Goal: Transaction & Acquisition: Purchase product/service

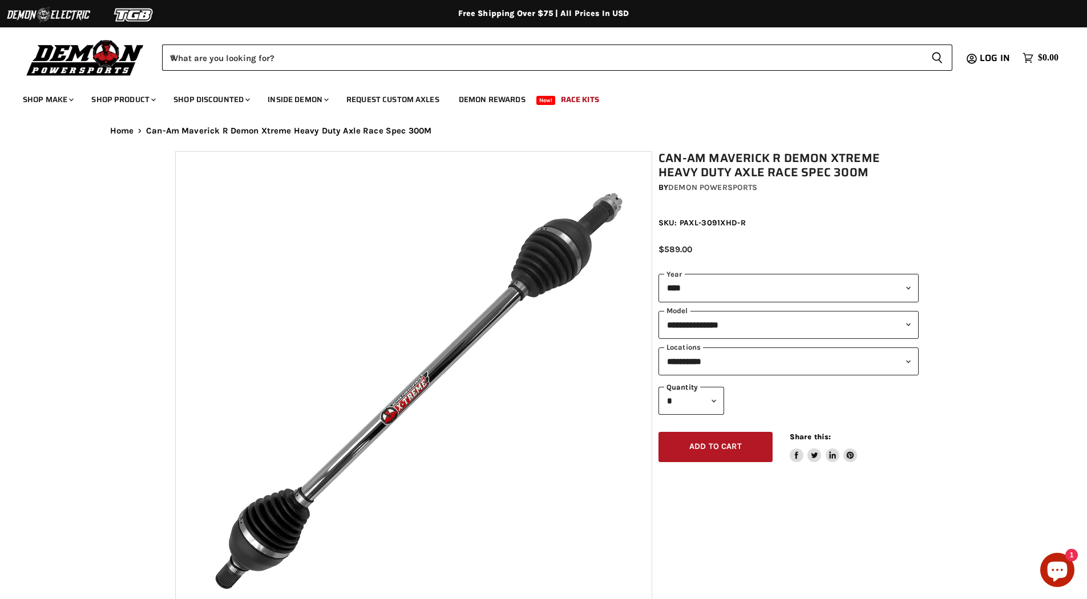
select select "****"
select select "**********"
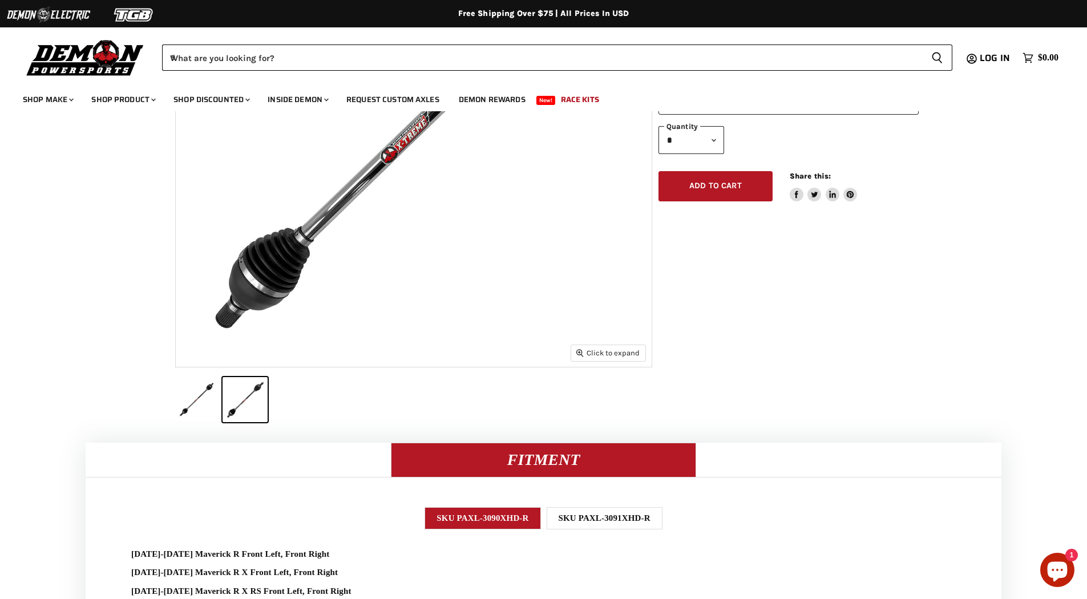
scroll to position [399, 0]
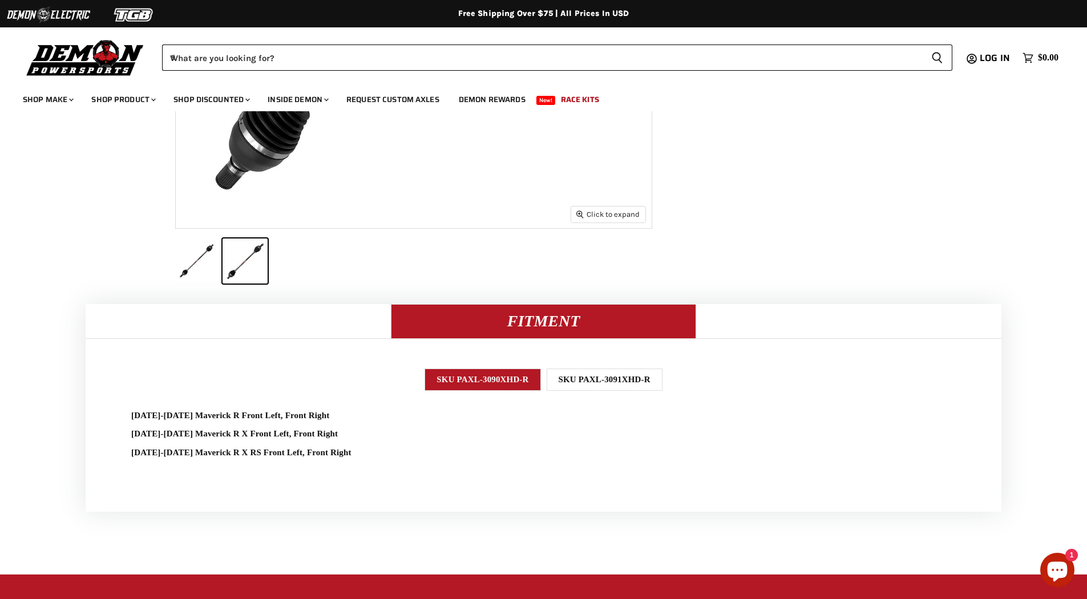
click at [590, 378] on div "SKU PAXL-3091XHD-R" at bounding box center [604, 379] width 116 height 22
click at [517, 374] on div "SKU PAXL-3090XHD-R" at bounding box center [482, 379] width 116 height 22
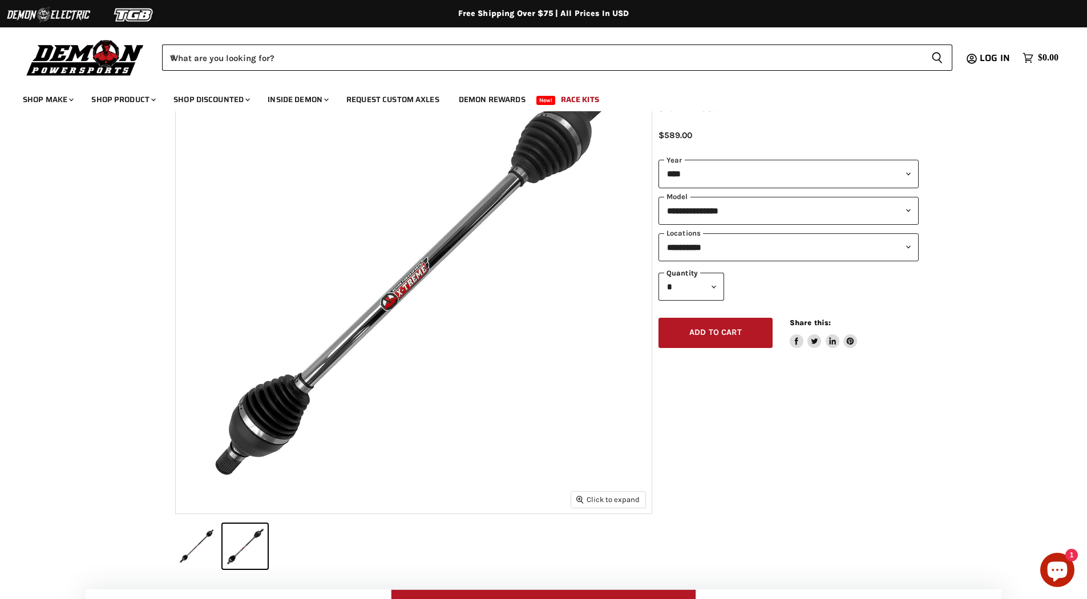
scroll to position [0, 0]
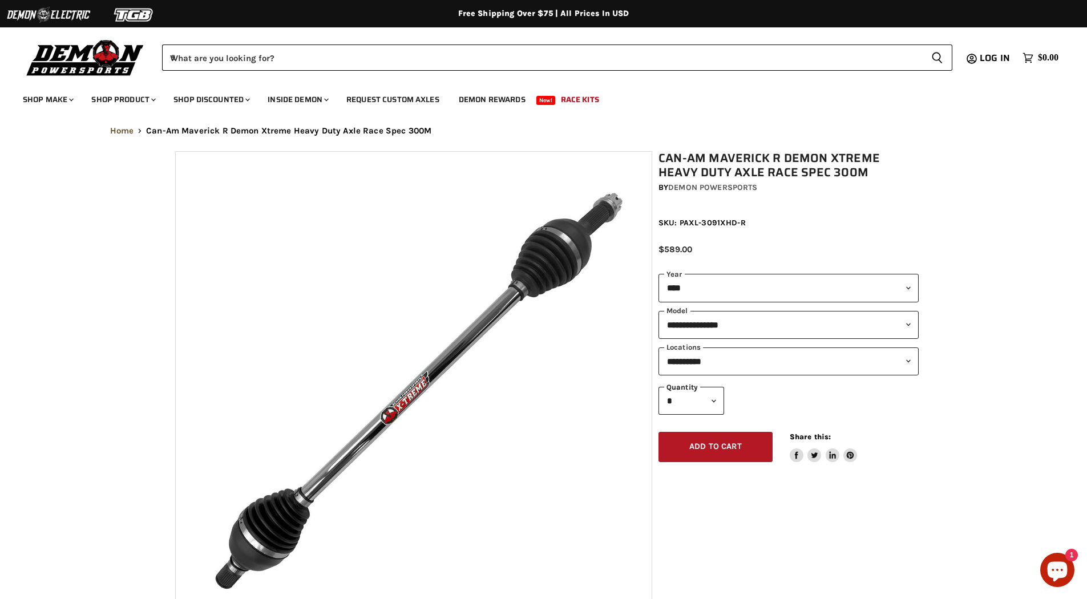
click at [130, 135] on link "Home" at bounding box center [122, 131] width 24 height 10
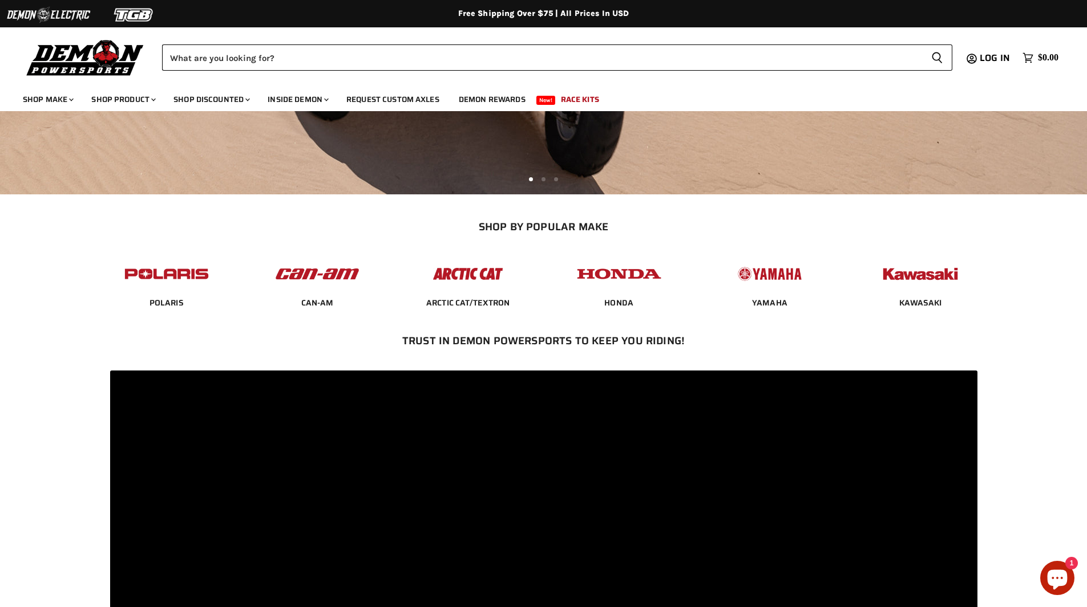
scroll to position [399, 0]
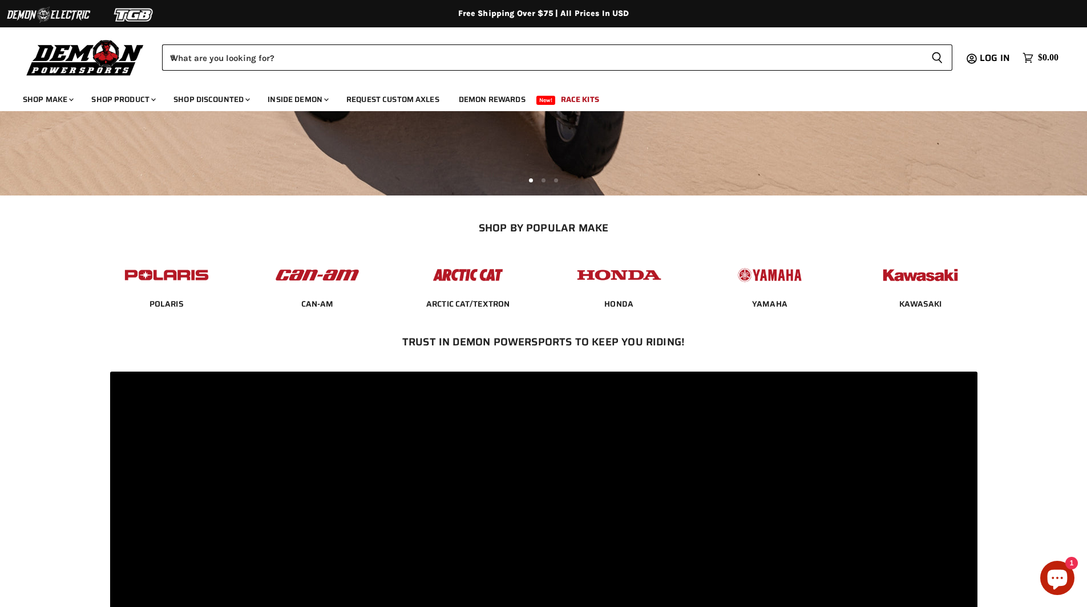
click at [305, 267] on img "Main content" at bounding box center [317, 275] width 89 height 35
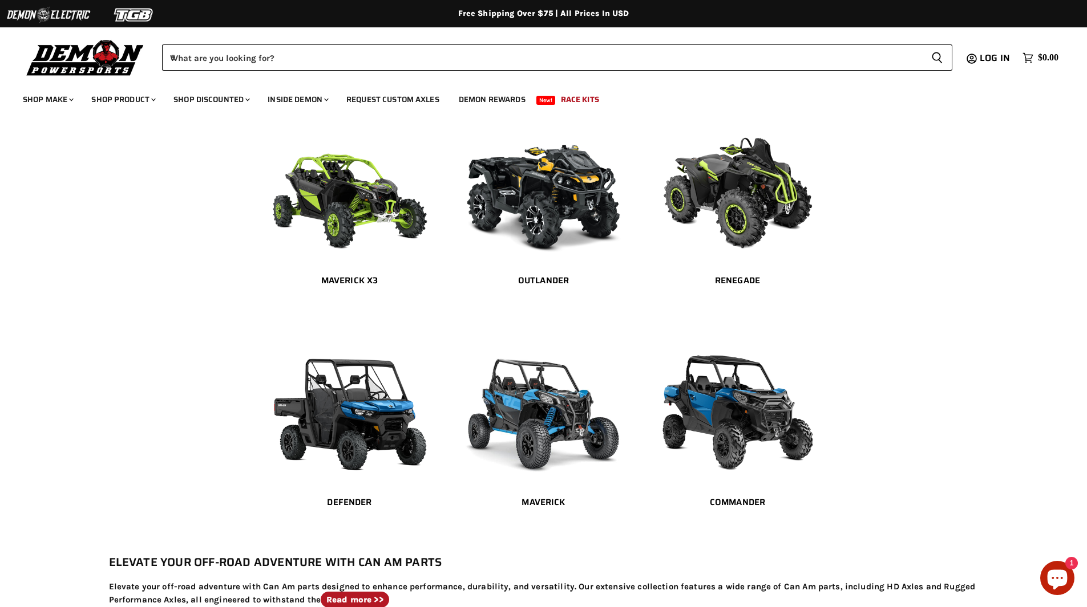
scroll to position [228, 0]
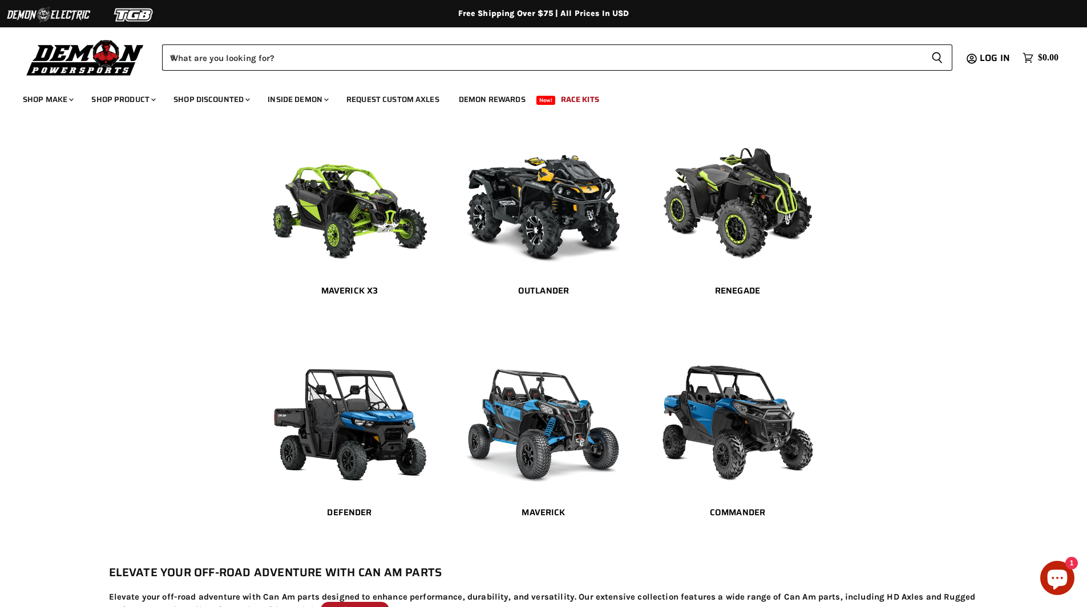
click at [554, 401] on img "Main content" at bounding box center [543, 419] width 171 height 143
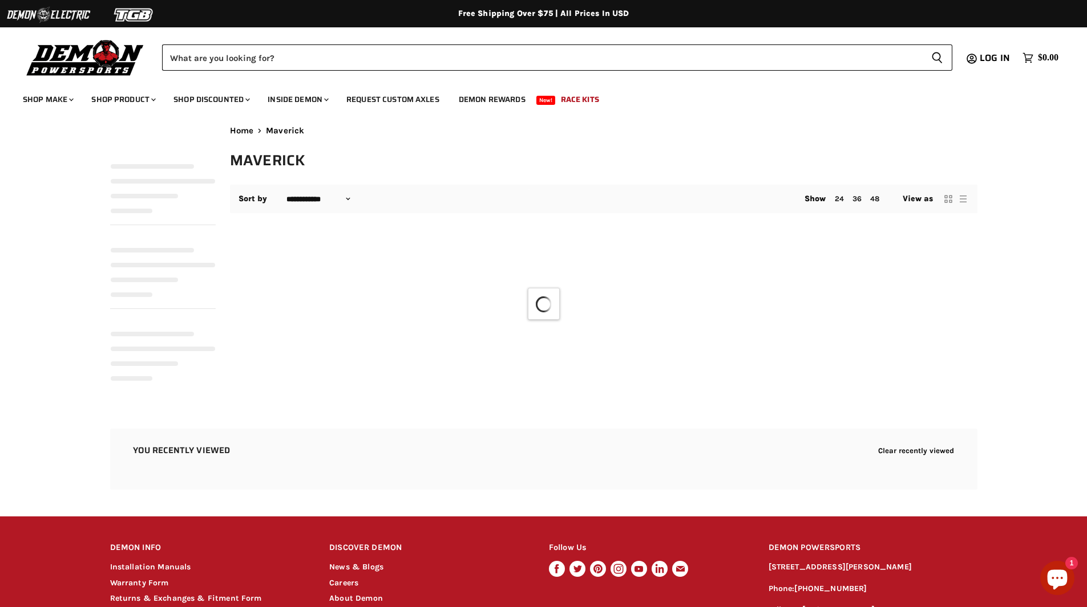
select select "**********"
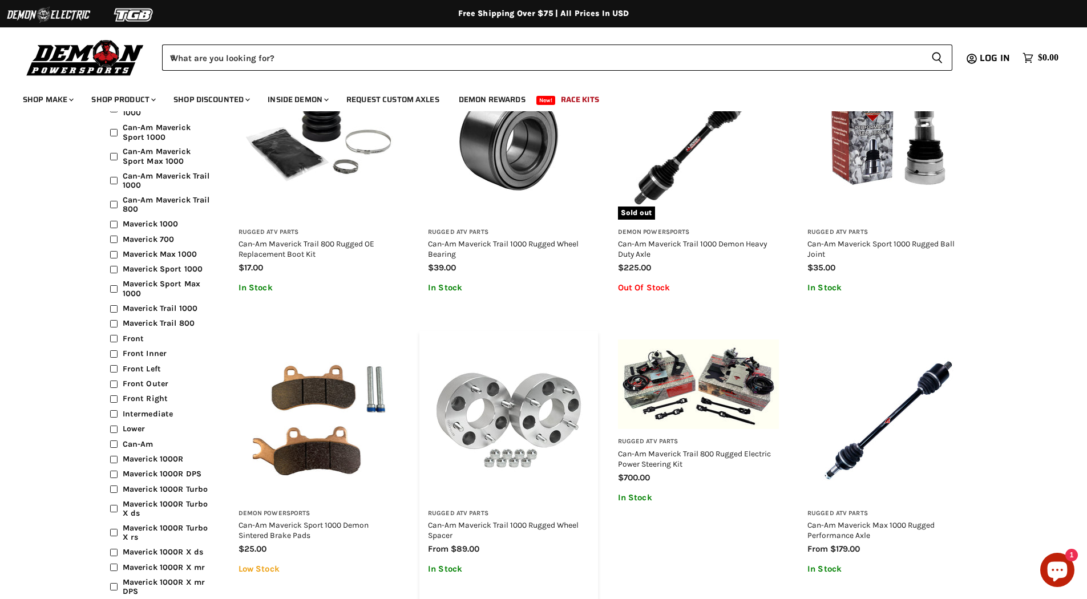
scroll to position [1312, 0]
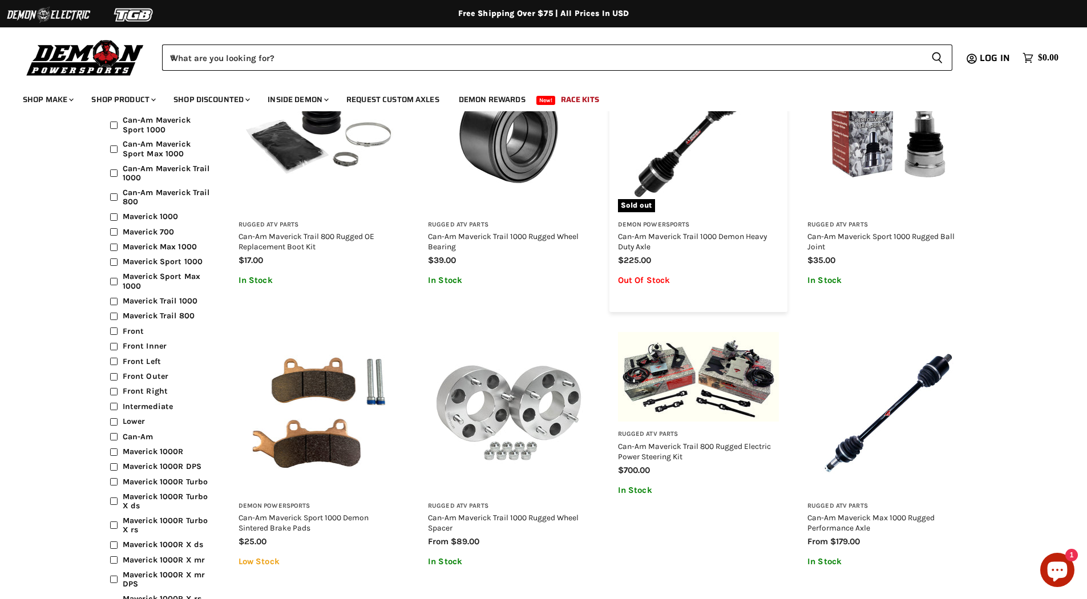
click at [647, 214] on div "Demon Powersports Can-Am Maverick Trail 1000 Demon Heavy Duty Axle $225.00 Out …" at bounding box center [698, 258] width 179 height 92
click at [657, 194] on img "Main content" at bounding box center [698, 131] width 161 height 161
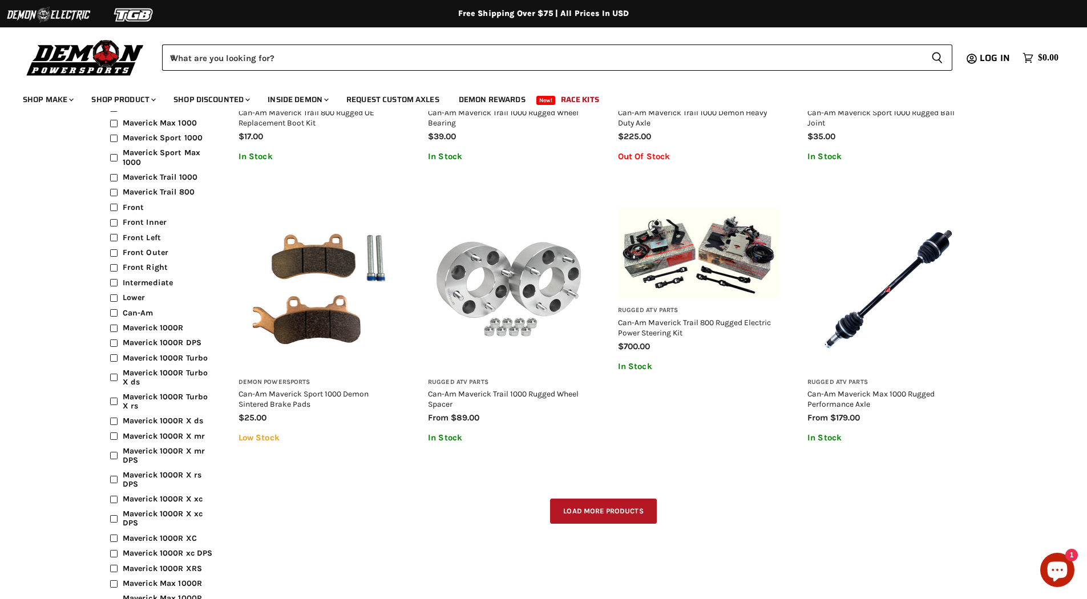
scroll to position [1597, 0]
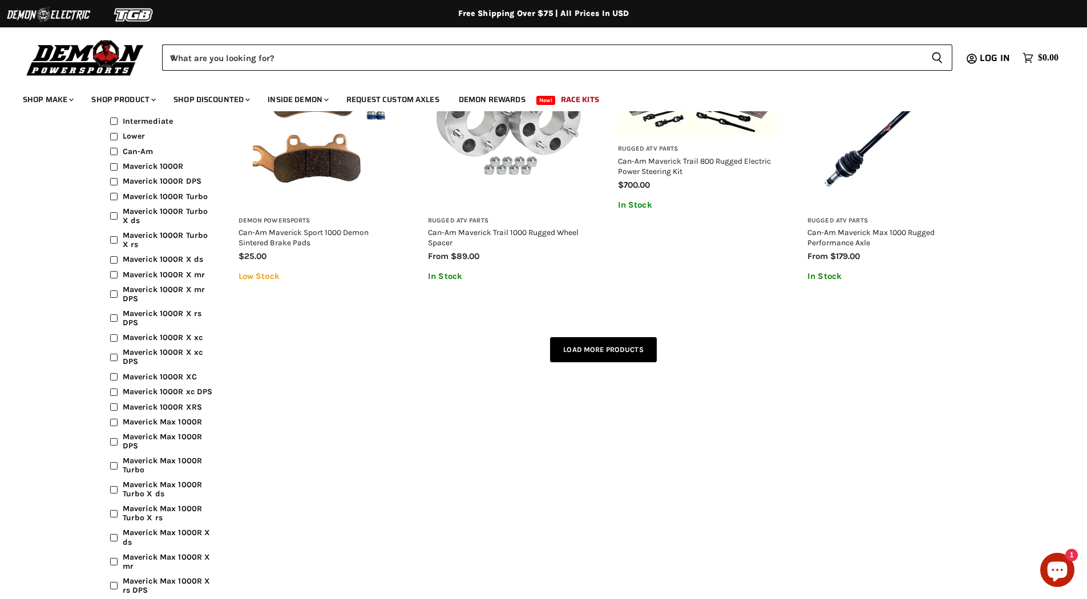
click at [570, 344] on button "Load more products" at bounding box center [603, 350] width 106 height 26
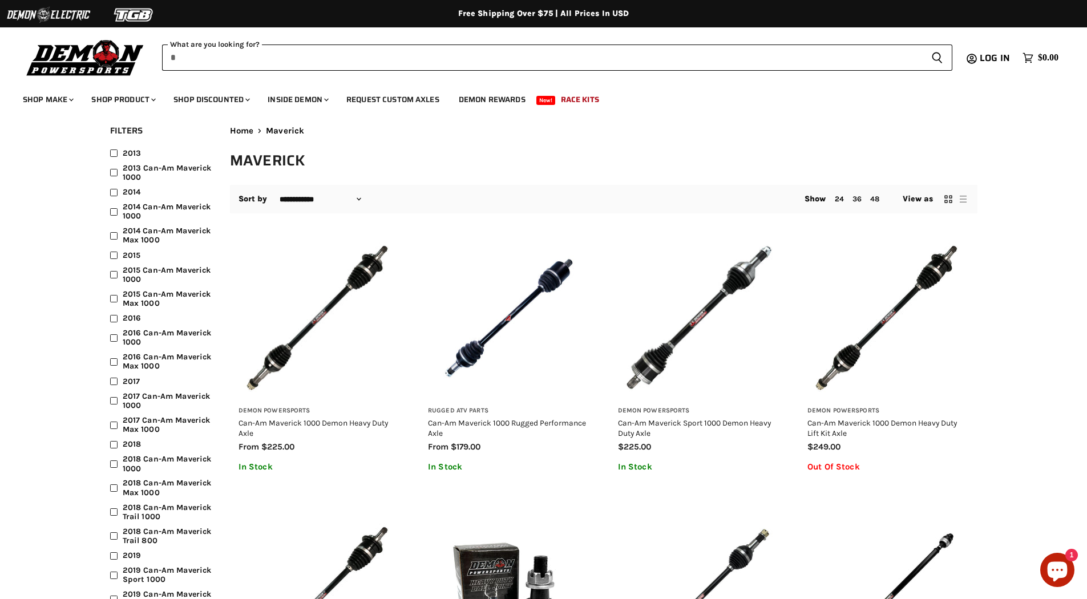
click at [327, 59] on input "When autocomplete results are available use up and down arrows to review and en…" at bounding box center [542, 57] width 760 height 26
type input "**********"
click at [922, 44] on button "Search icon Spinner icon" at bounding box center [937, 57] width 30 height 26
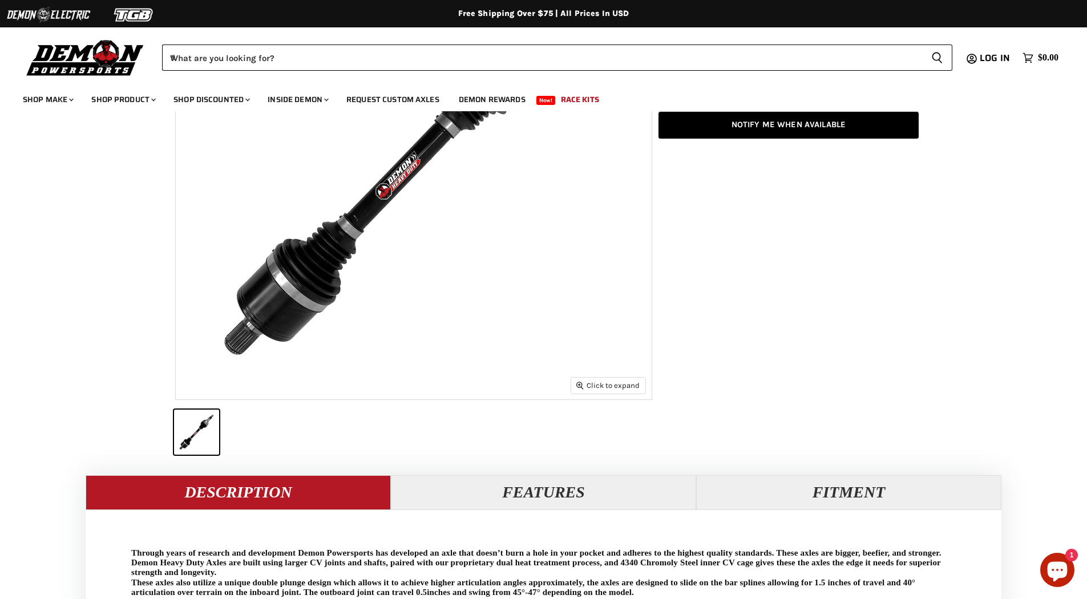
scroll to position [399, 0]
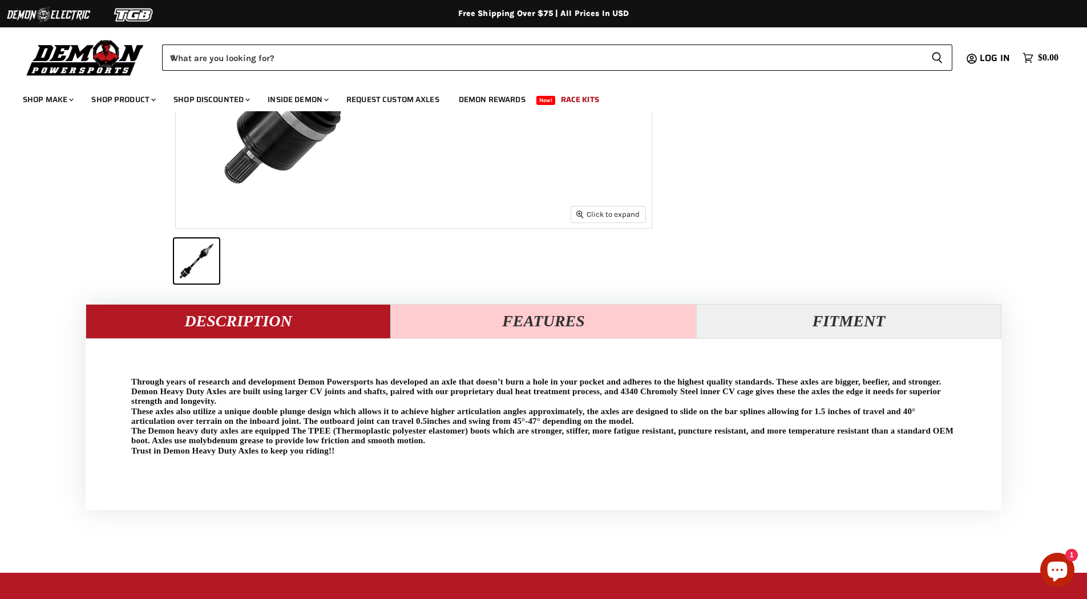
click at [515, 318] on button "Features" at bounding box center [543, 321] width 305 height 34
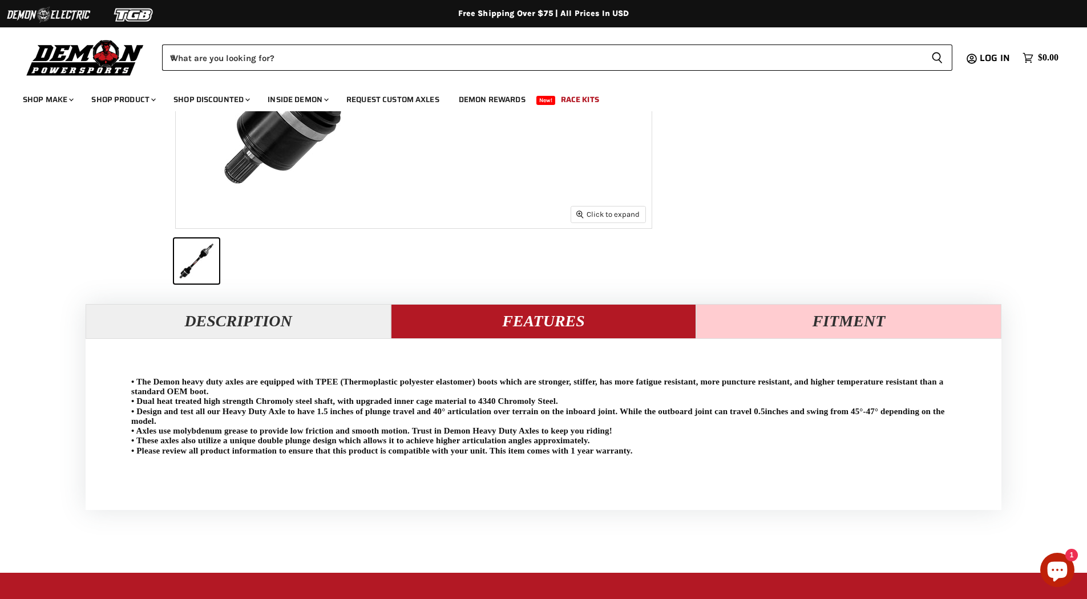
click at [701, 318] on button "Fitment" at bounding box center [848, 321] width 305 height 34
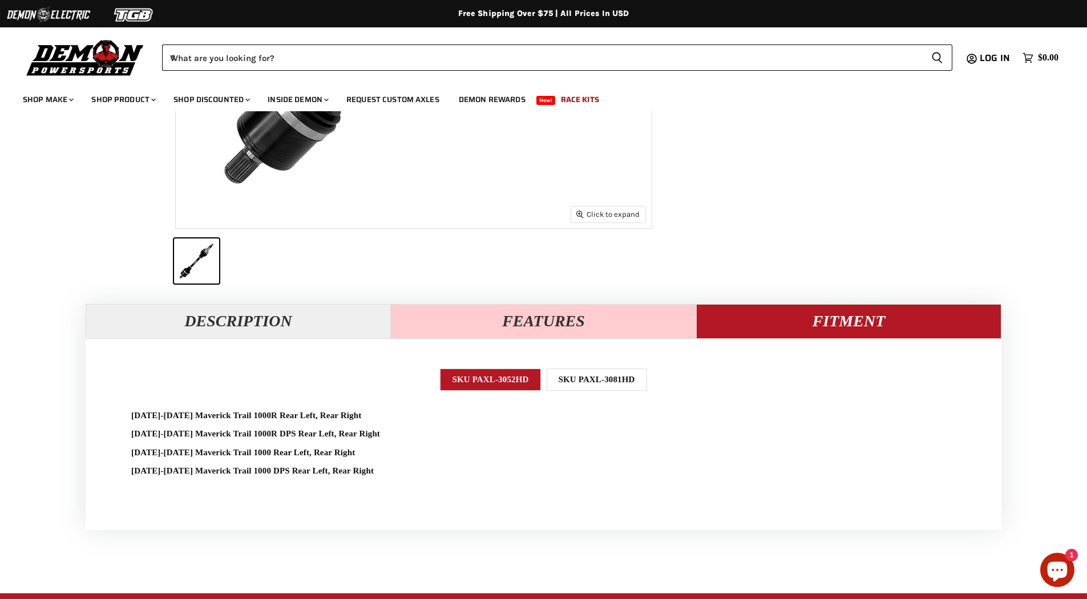
drag, startPoint x: 565, startPoint y: 315, endPoint x: 543, endPoint y: 319, distance: 22.6
click at [565, 315] on button "Features" at bounding box center [543, 321] width 305 height 34
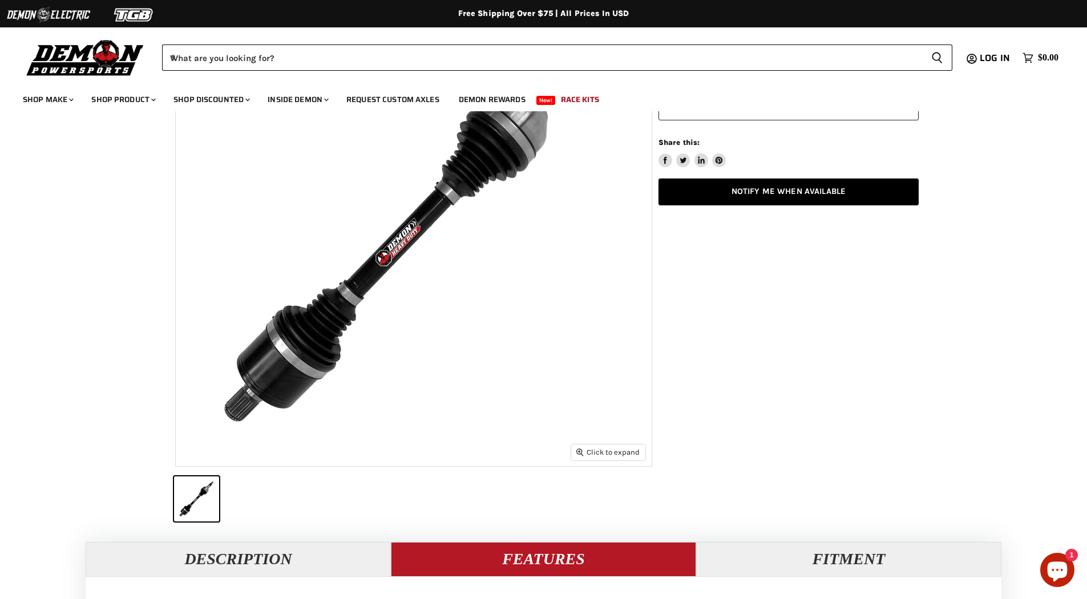
scroll to position [0, 0]
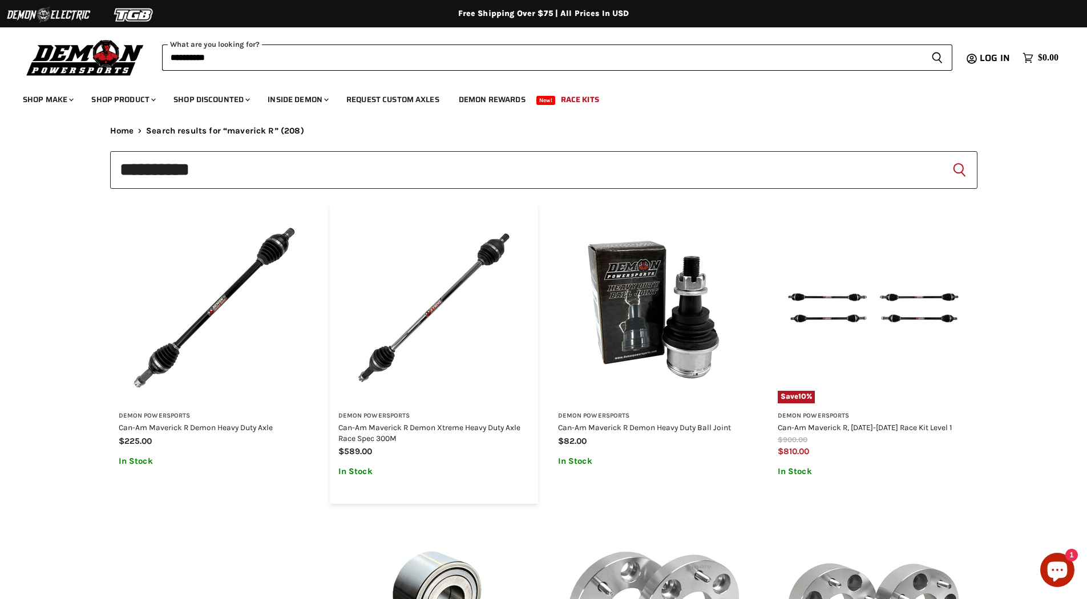
type input "**********"
click at [280, 355] on img "Main content" at bounding box center [214, 307] width 191 height 191
click at [422, 372] on img "Main content" at bounding box center [433, 307] width 191 height 191
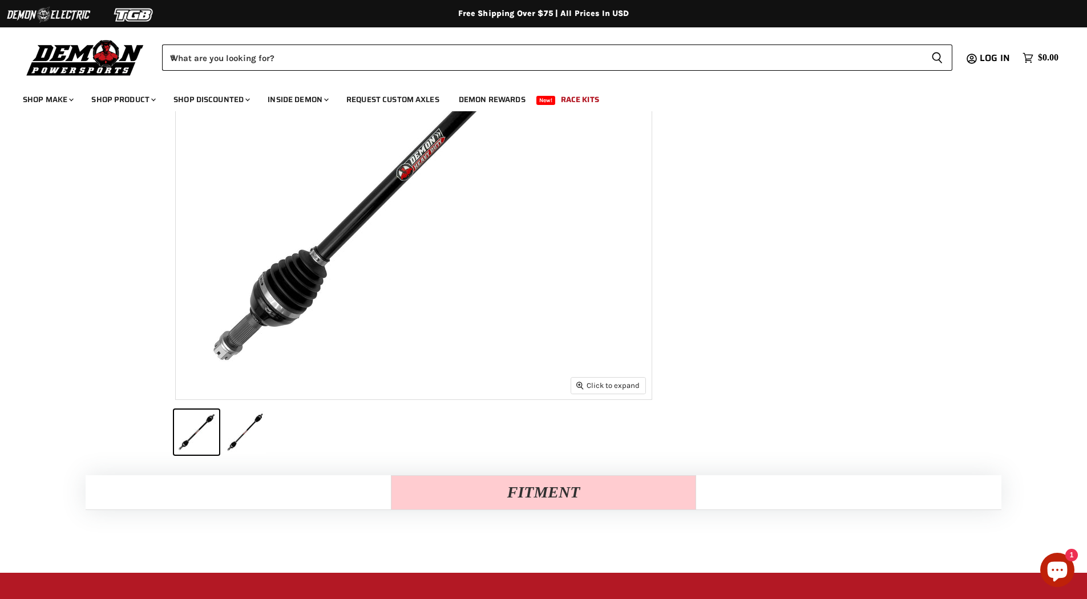
click at [506, 498] on button "Fitment" at bounding box center [543, 492] width 305 height 34
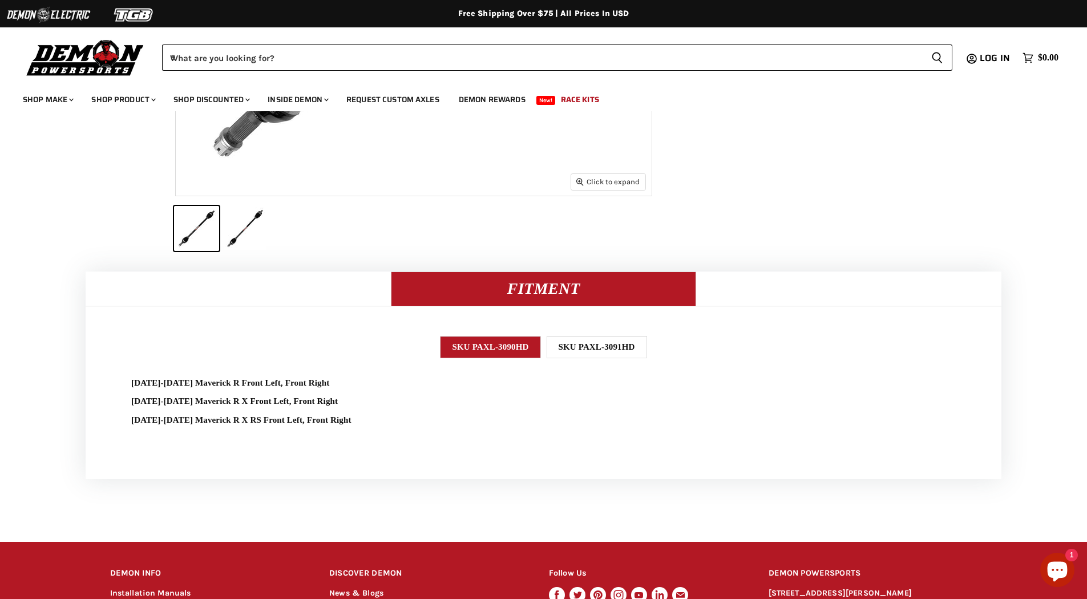
scroll to position [456, 0]
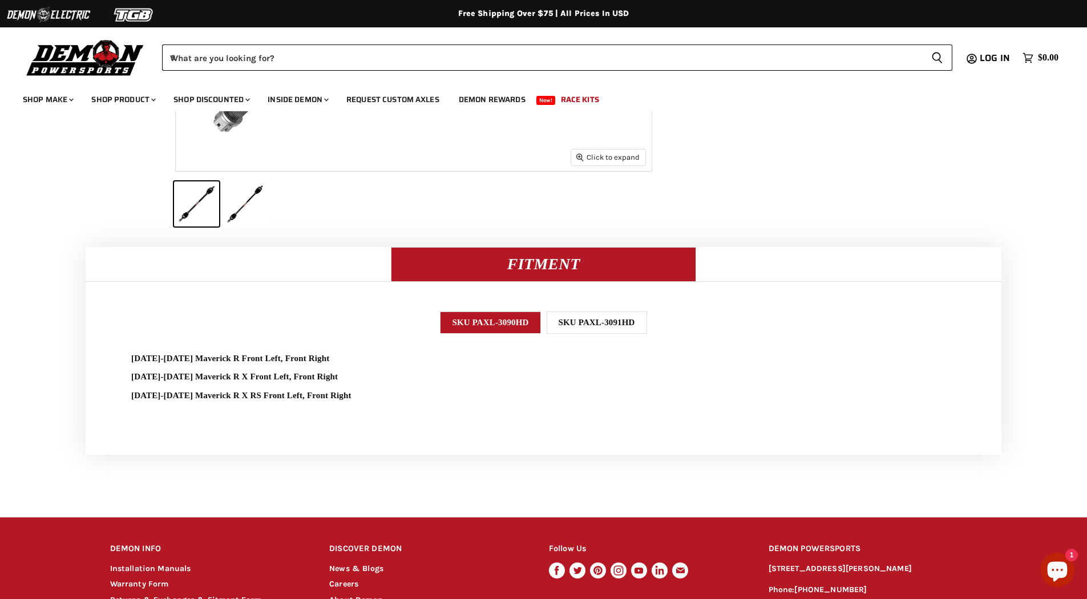
click at [618, 316] on div "SKU PAXL-3091HD" at bounding box center [596, 322] width 100 height 22
click at [602, 325] on div "SKU PAXL-3091HD" at bounding box center [596, 322] width 100 height 22
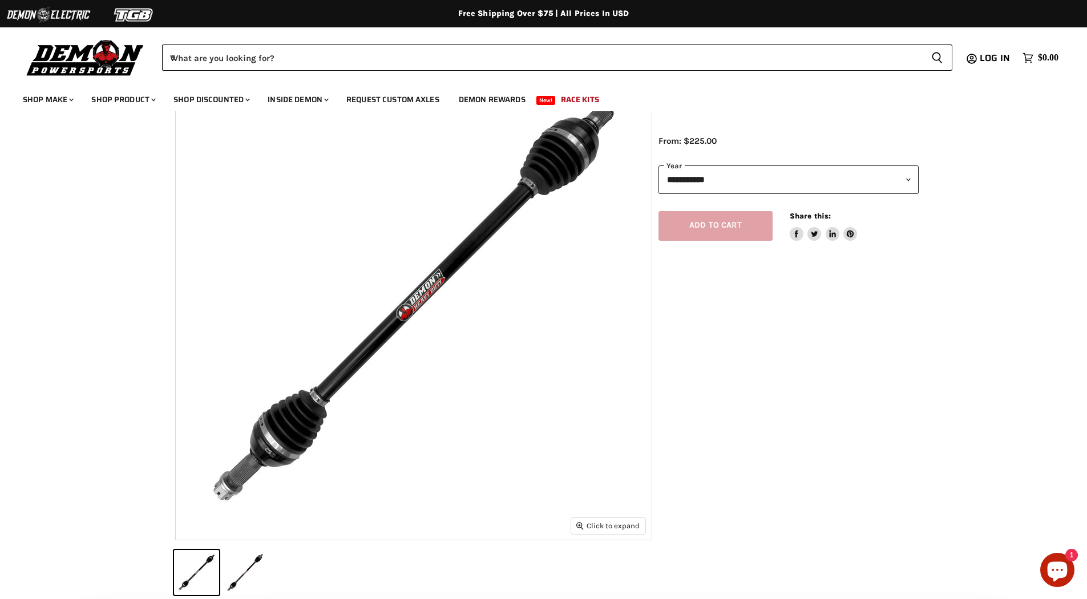
scroll to position [0, 0]
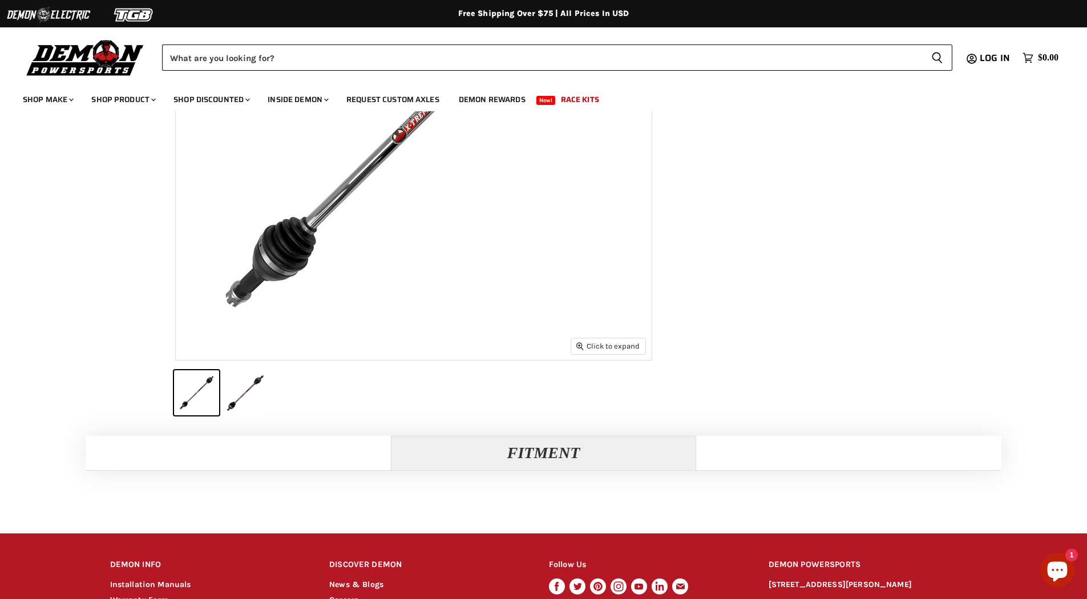
scroll to position [228, 0]
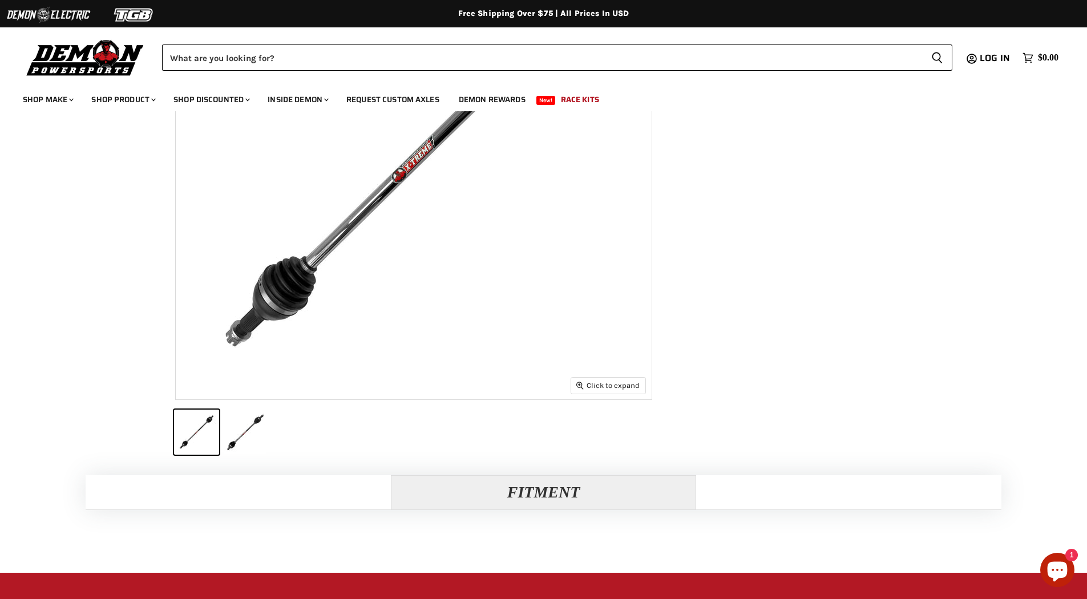
click at [573, 387] on button "Zoom icon Click to expand Tap to zoom" at bounding box center [608, 385] width 74 height 15
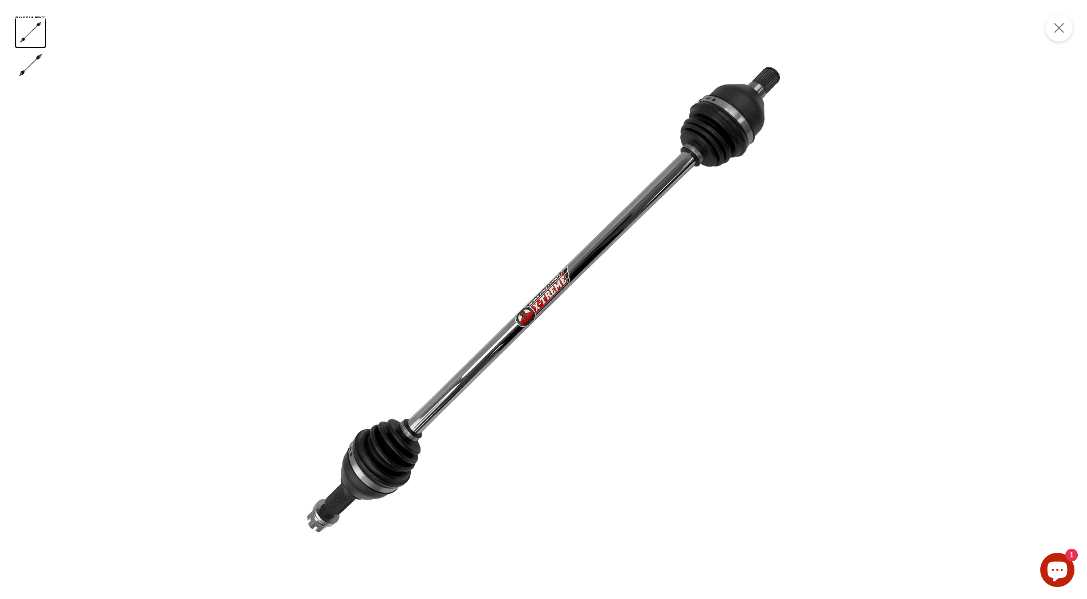
click at [434, 399] on img "Product zoom dialog" at bounding box center [543, 299] width 599 height 599
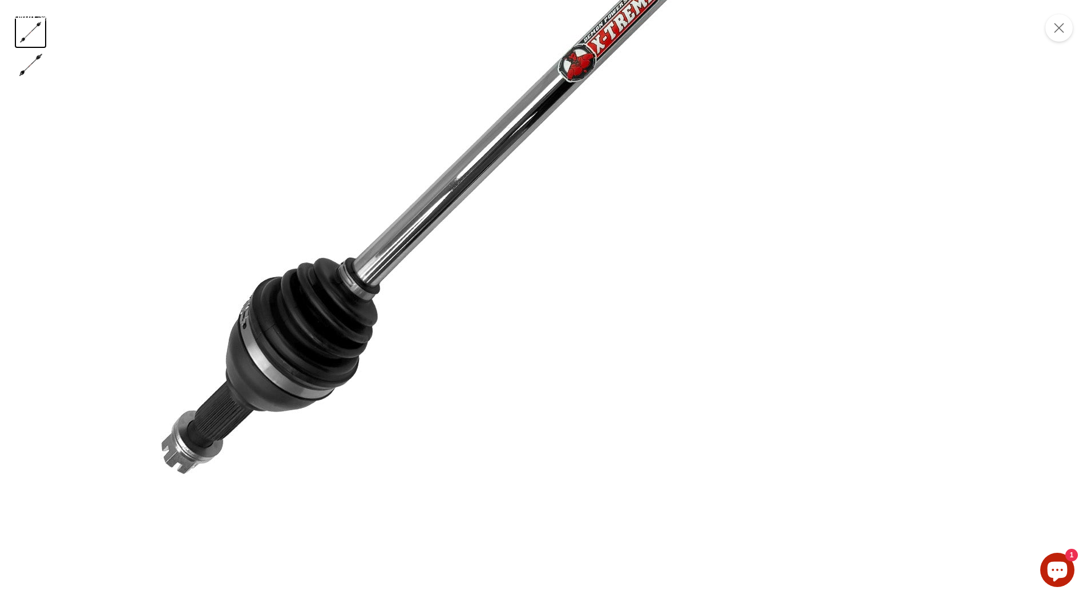
click at [545, 251] on img "Product zoom dialog" at bounding box center [612, 30] width 1141 height 1141
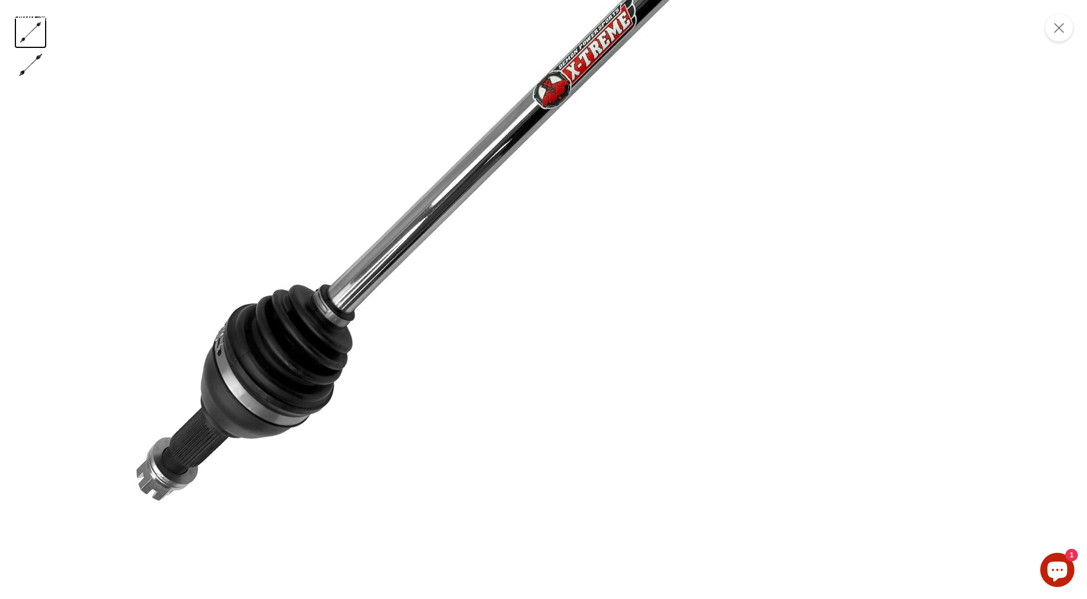
click at [367, 195] on img "Product zoom dialog" at bounding box center [587, 57] width 1141 height 1141
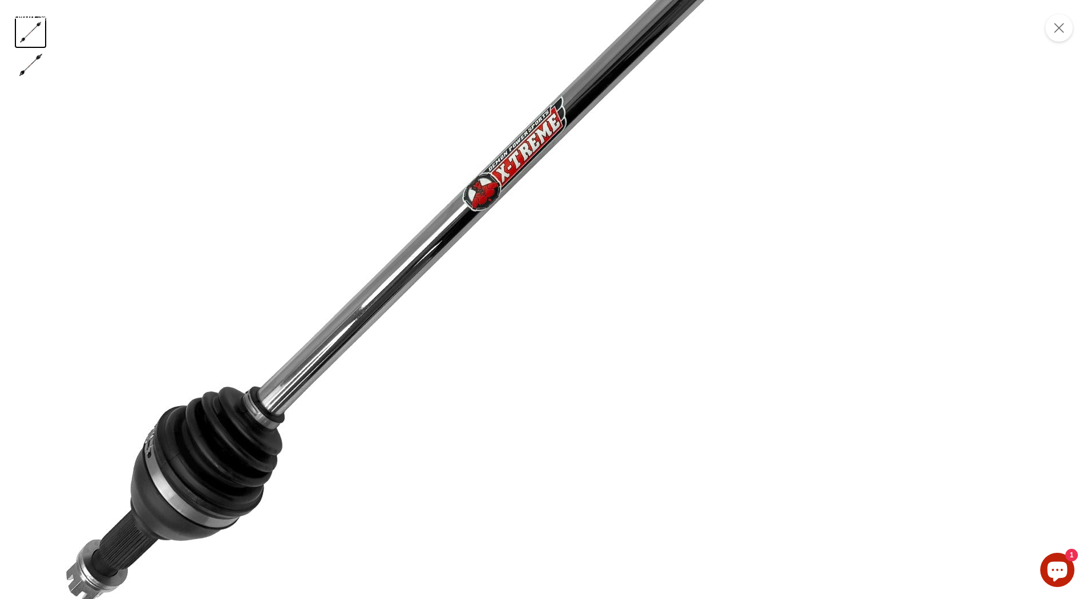
click at [195, 514] on img "Product zoom dialog" at bounding box center [516, 159] width 1141 height 1141
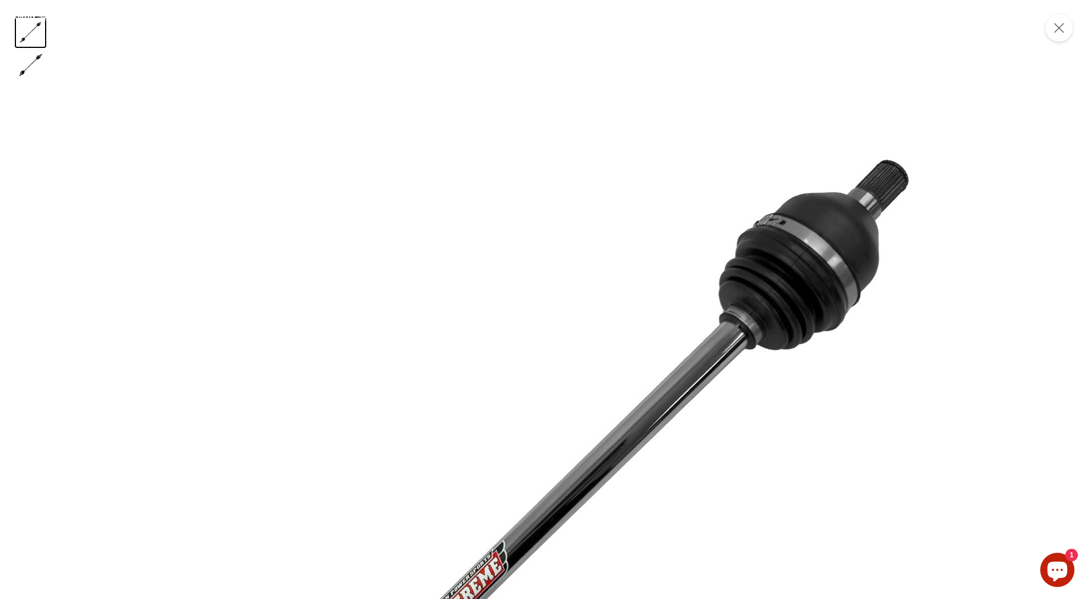
click at [269, 395] on img "Product zoom dialog" at bounding box center [458, 603] width 1141 height 1141
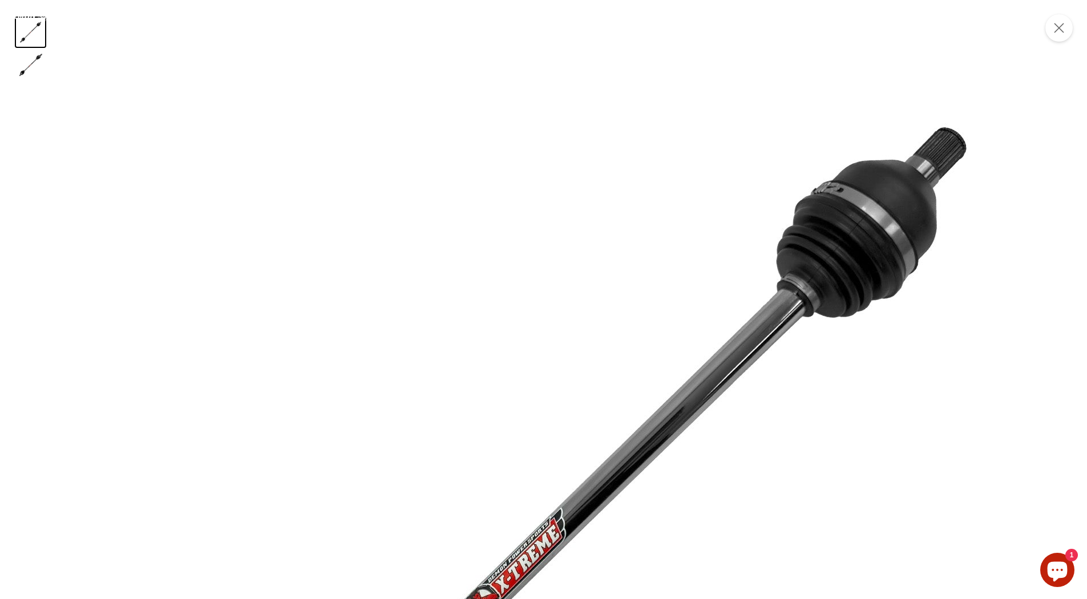
click at [356, 371] on img "Product zoom dialog" at bounding box center [516, 570] width 1141 height 1141
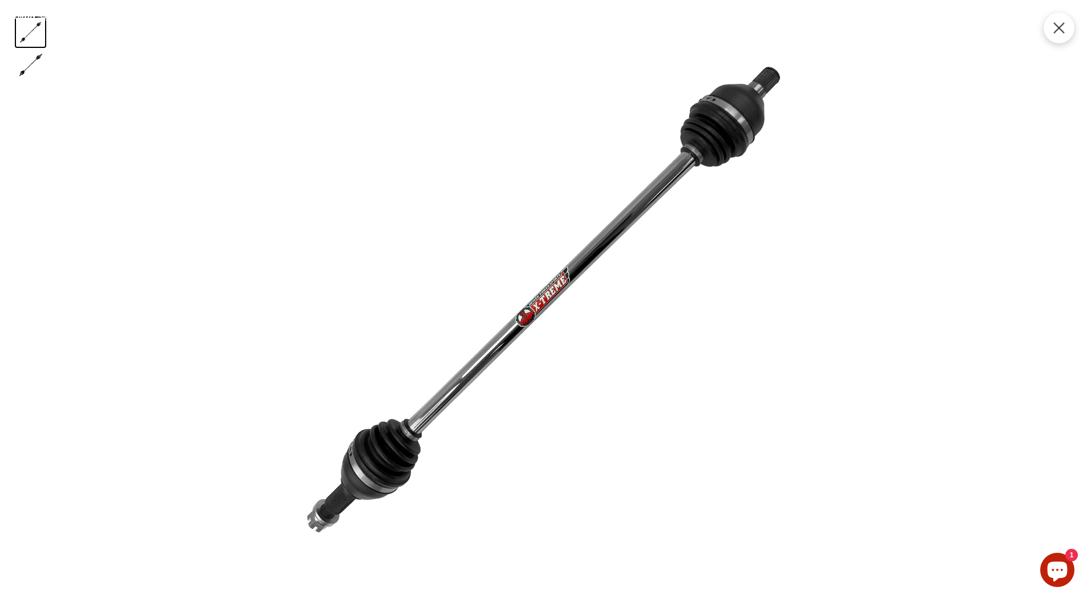
click at [1063, 34] on icon "Product zoom dialog" at bounding box center [1058, 27] width 11 height 11
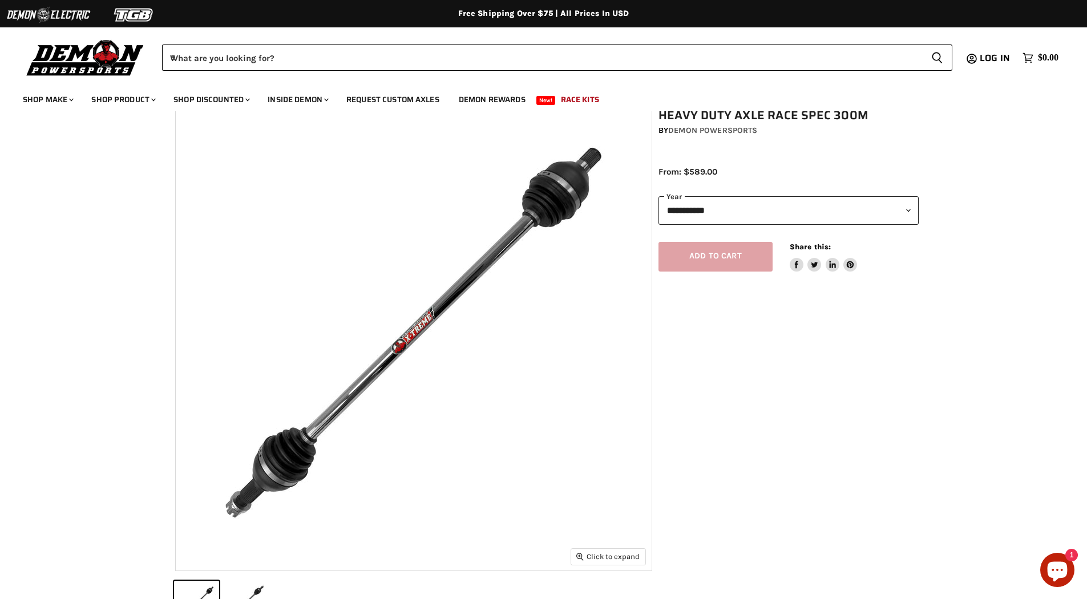
scroll to position [0, 0]
